Goal: Navigation & Orientation: Go to known website

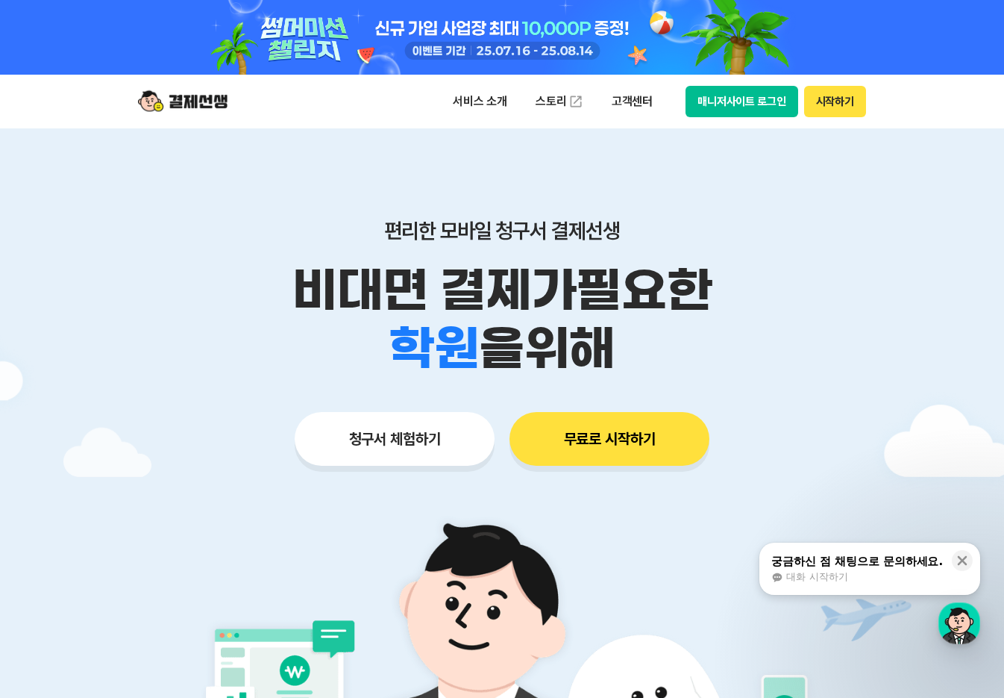
click at [419, 426] on button "청구서 체험하기" at bounding box center [395, 439] width 200 height 54
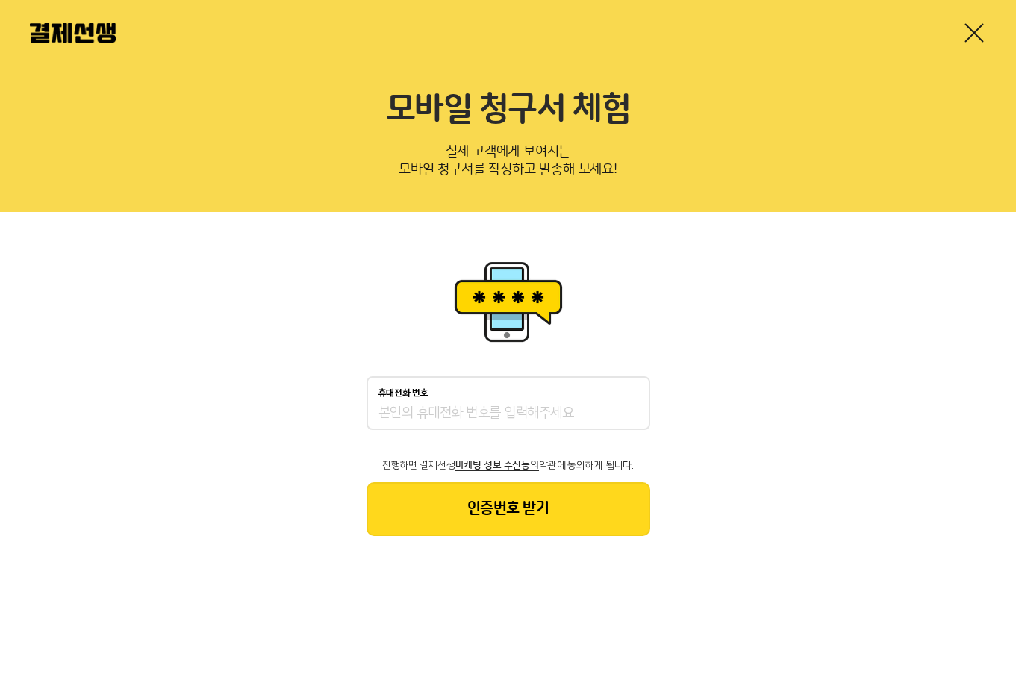
drag, startPoint x: 996, startPoint y: 25, endPoint x: 978, endPoint y: 31, distance: 18.7
click at [992, 26] on div at bounding box center [508, 33] width 1016 height 66
click at [978, 31] on link at bounding box center [974, 33] width 24 height 24
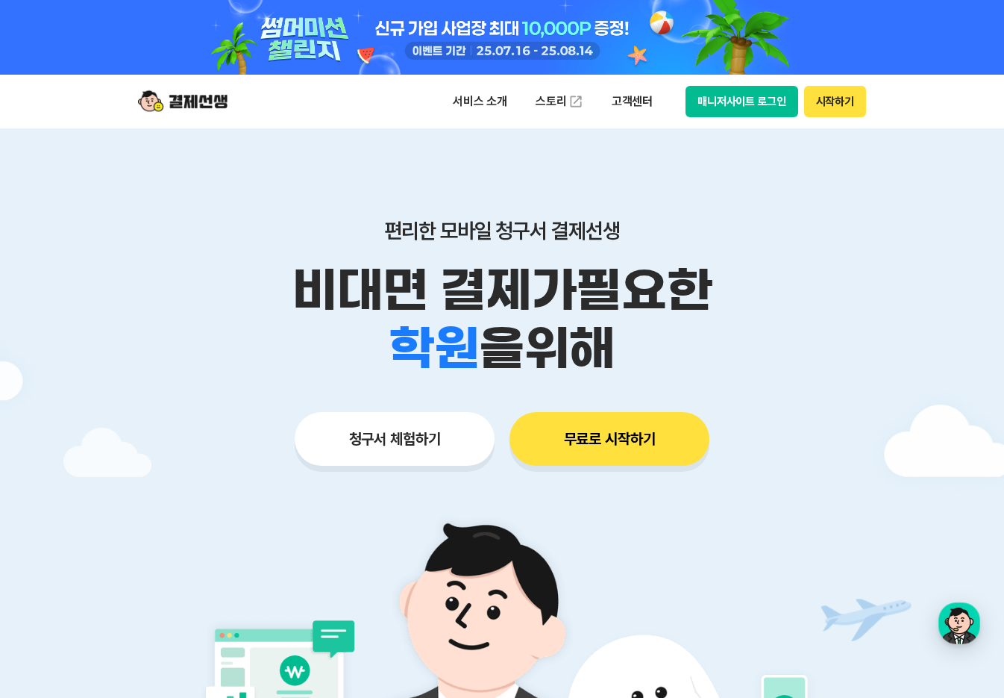
click at [743, 97] on button "매니저사이트 로그인" at bounding box center [742, 101] width 113 height 31
click at [760, 110] on button "매니저사이트 로그인" at bounding box center [742, 101] width 113 height 31
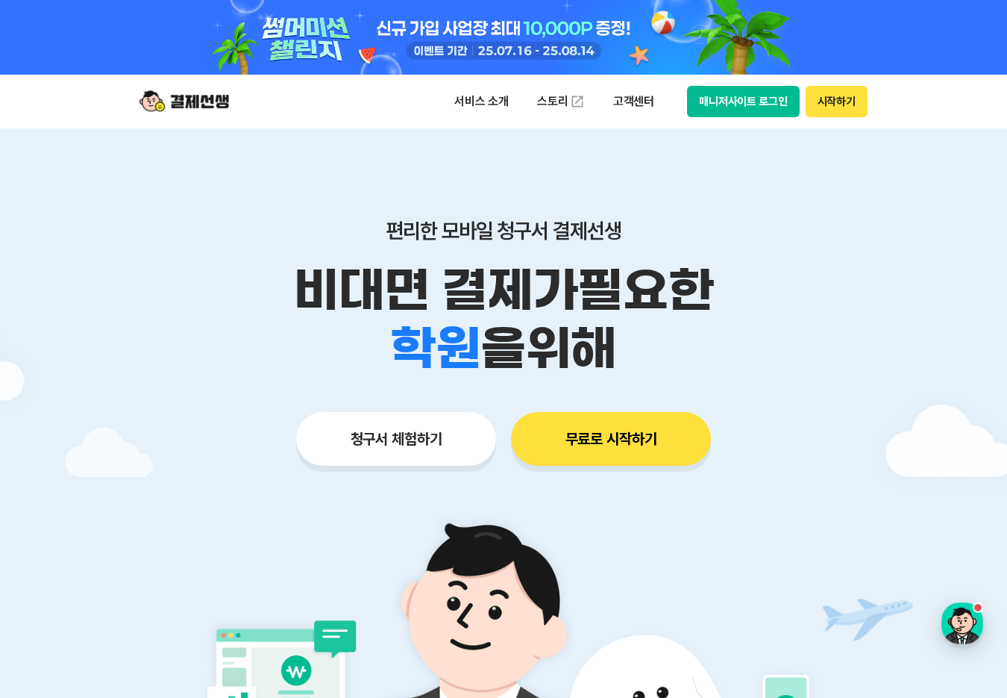
click at [747, 107] on button "매니저사이트 로그인" at bounding box center [743, 101] width 113 height 31
click at [781, 115] on button "매니저사이트 로그인" at bounding box center [743, 101] width 113 height 31
